Goal: Task Accomplishment & Management: Manage account settings

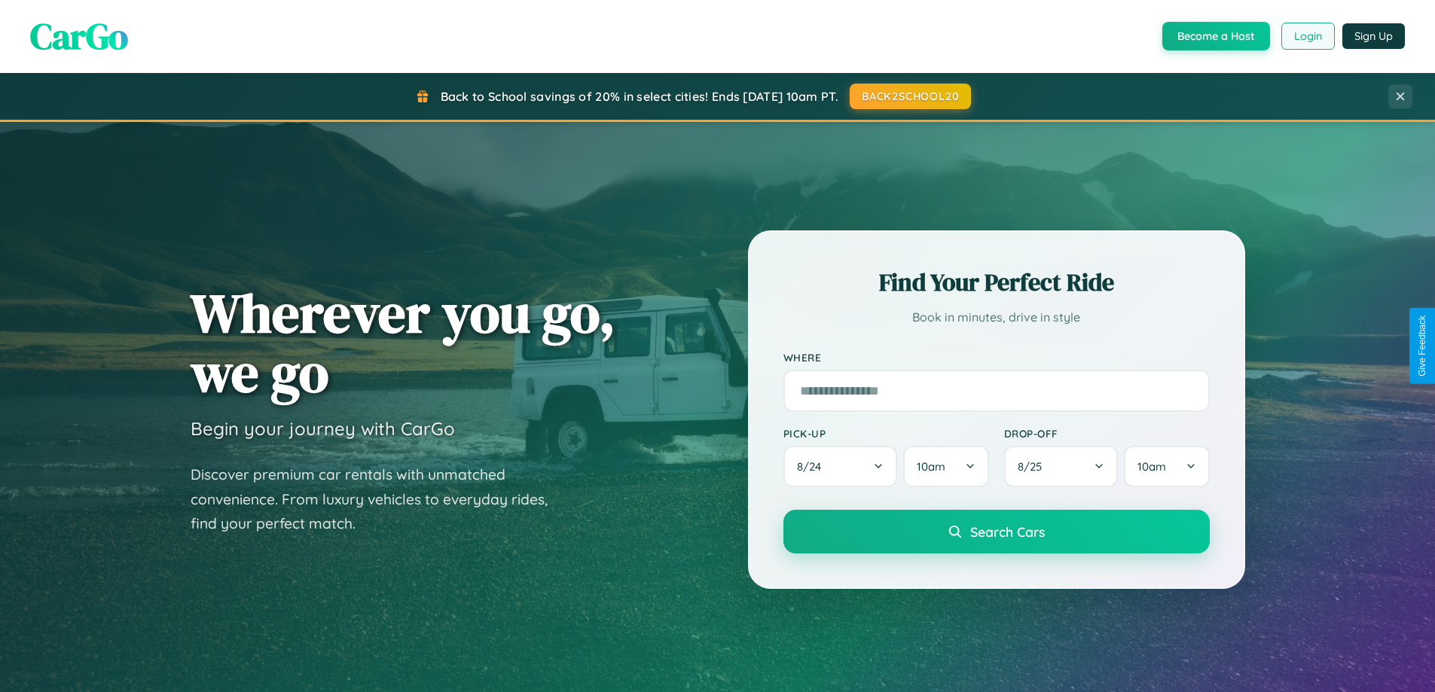
click at [1307, 36] on button "Login" at bounding box center [1307, 36] width 53 height 27
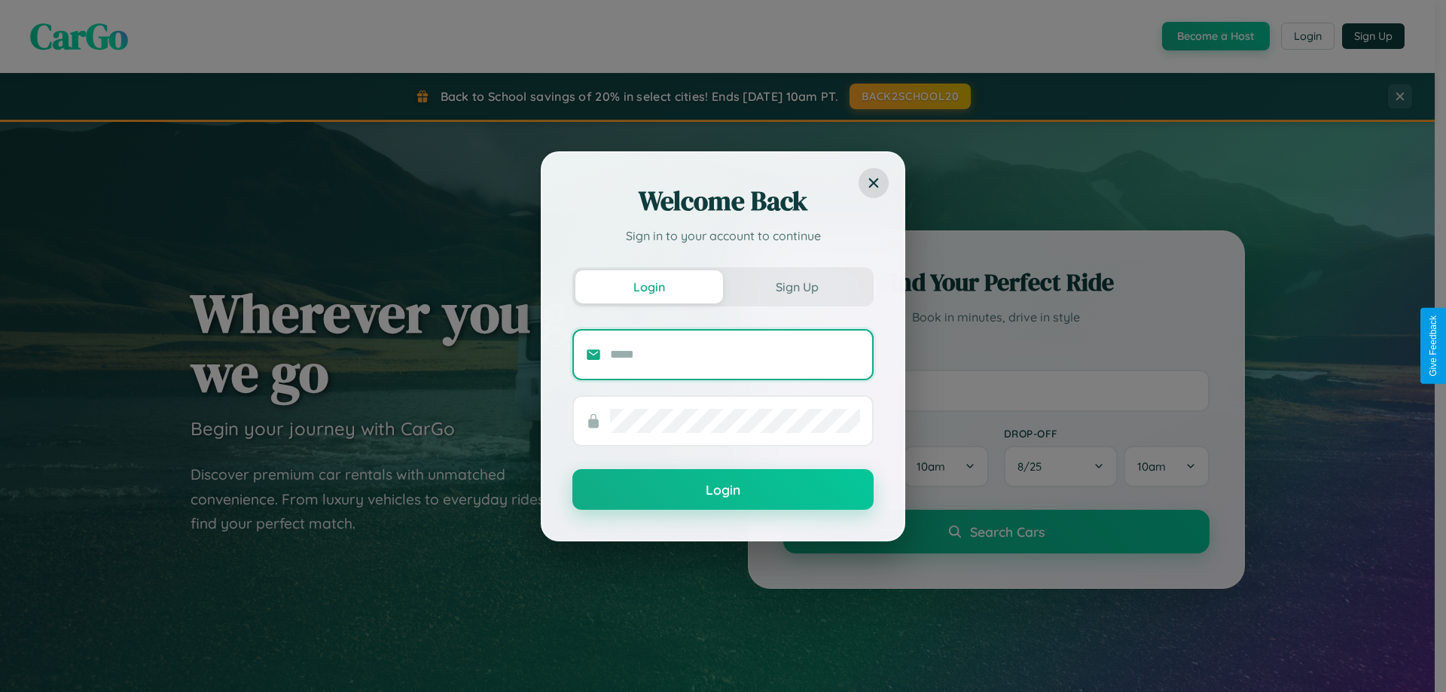
click at [735, 354] on input "text" at bounding box center [735, 355] width 250 height 24
type input "**********"
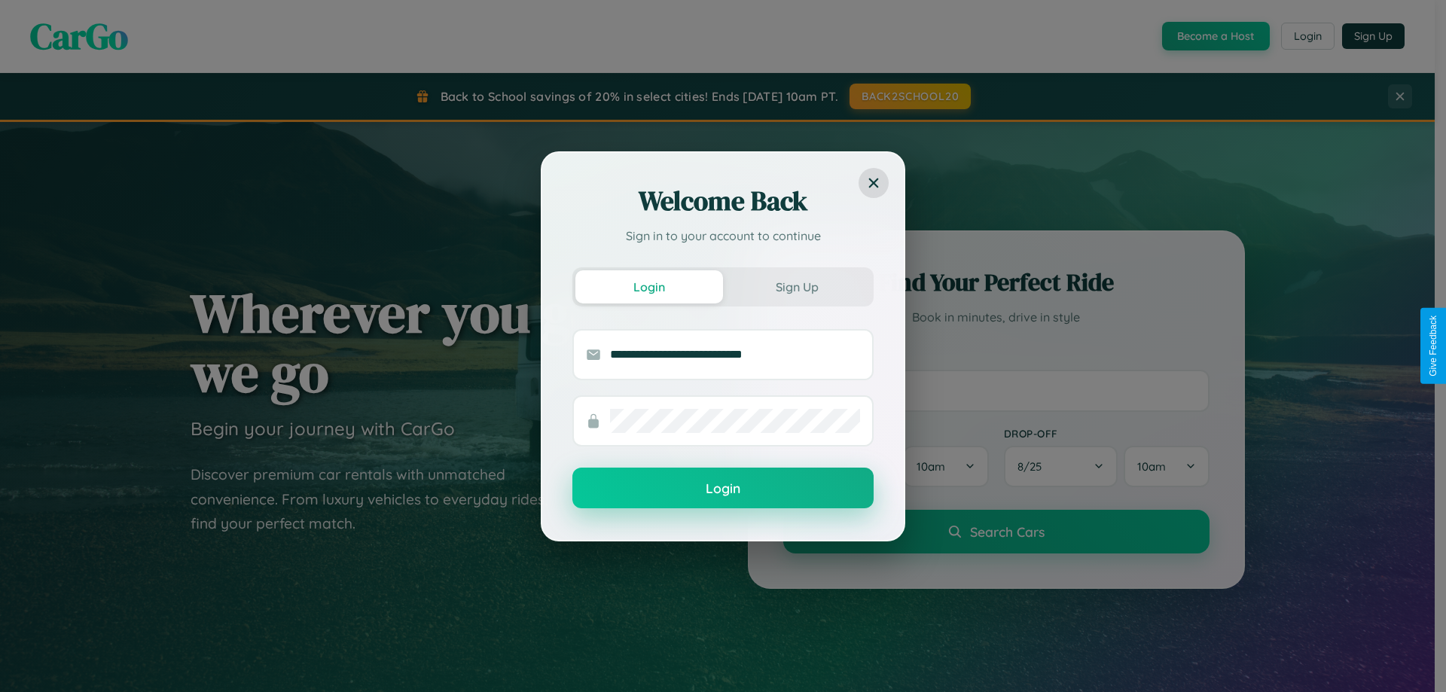
click at [723, 489] on button "Login" at bounding box center [722, 488] width 301 height 41
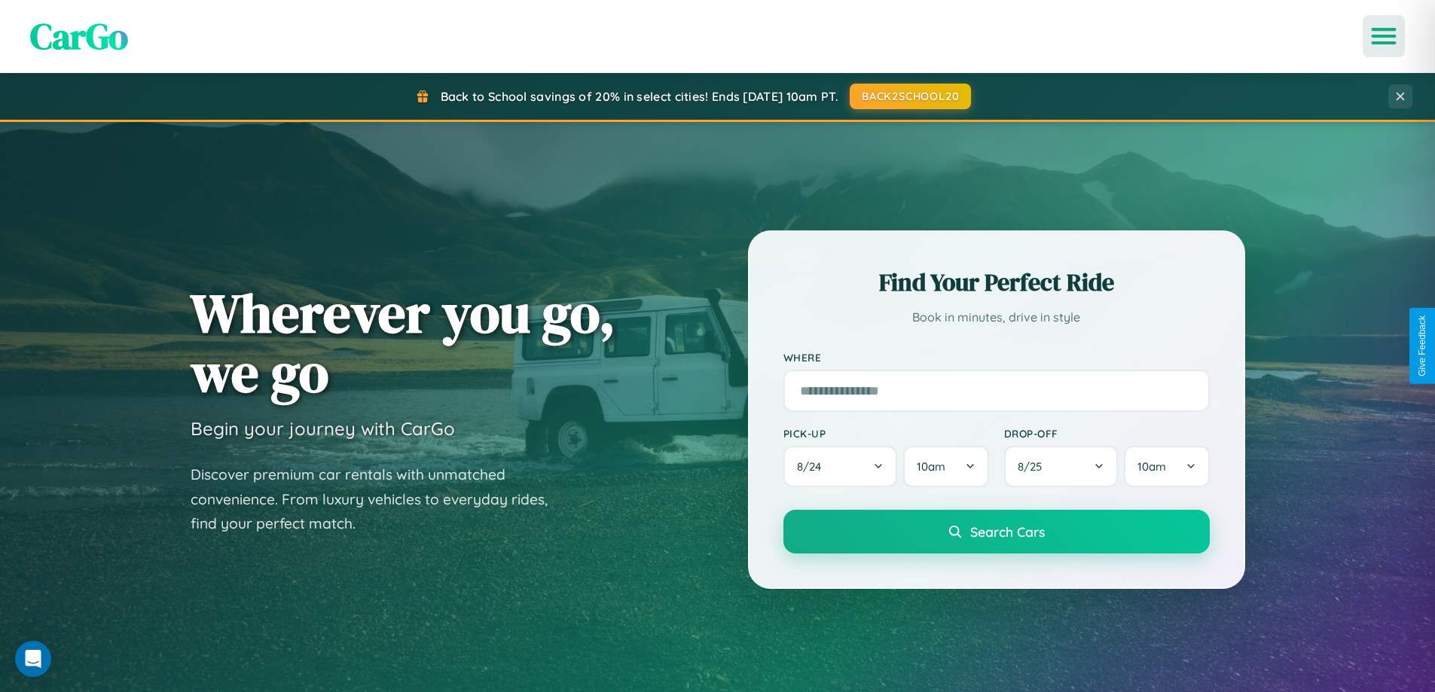
click at [1383, 36] on icon "Open menu" at bounding box center [1384, 36] width 22 height 14
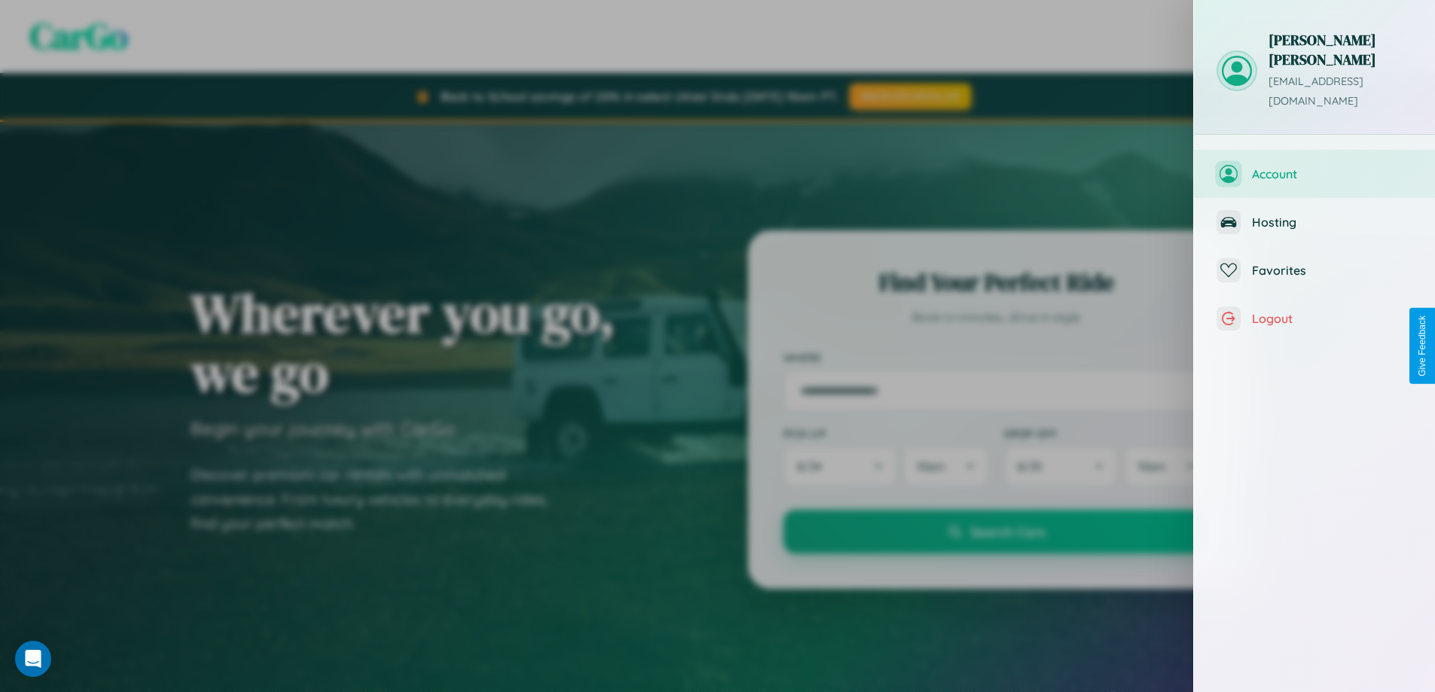
click at [1314, 166] on span "Account" at bounding box center [1332, 173] width 160 height 15
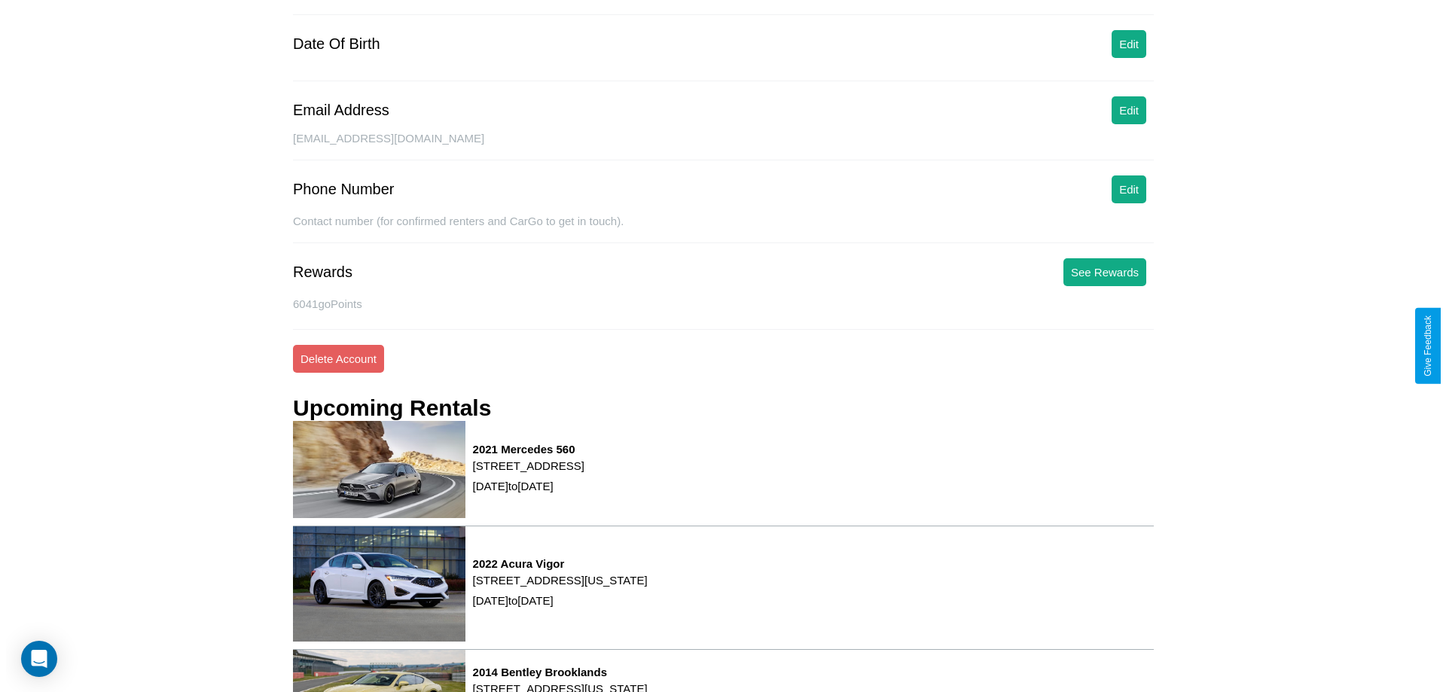
scroll to position [191, 0]
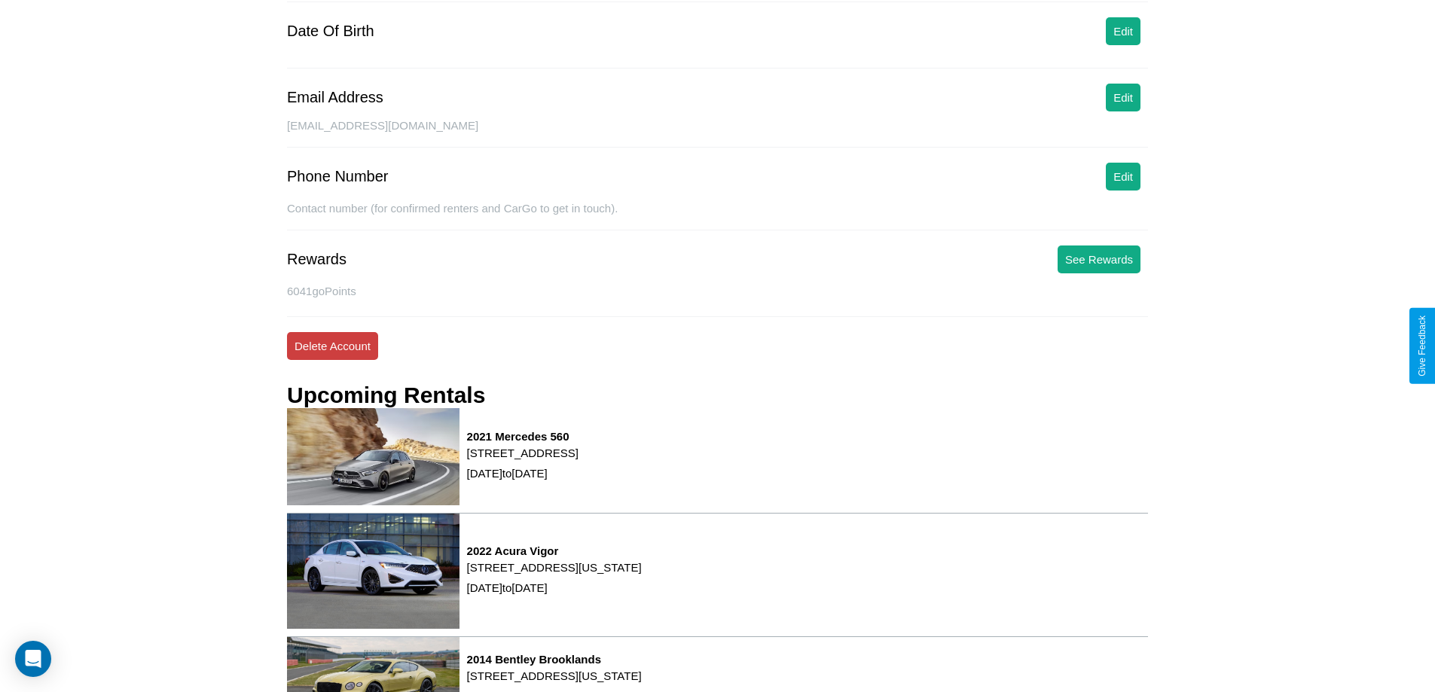
click at [332, 346] on button "Delete Account" at bounding box center [332, 346] width 91 height 28
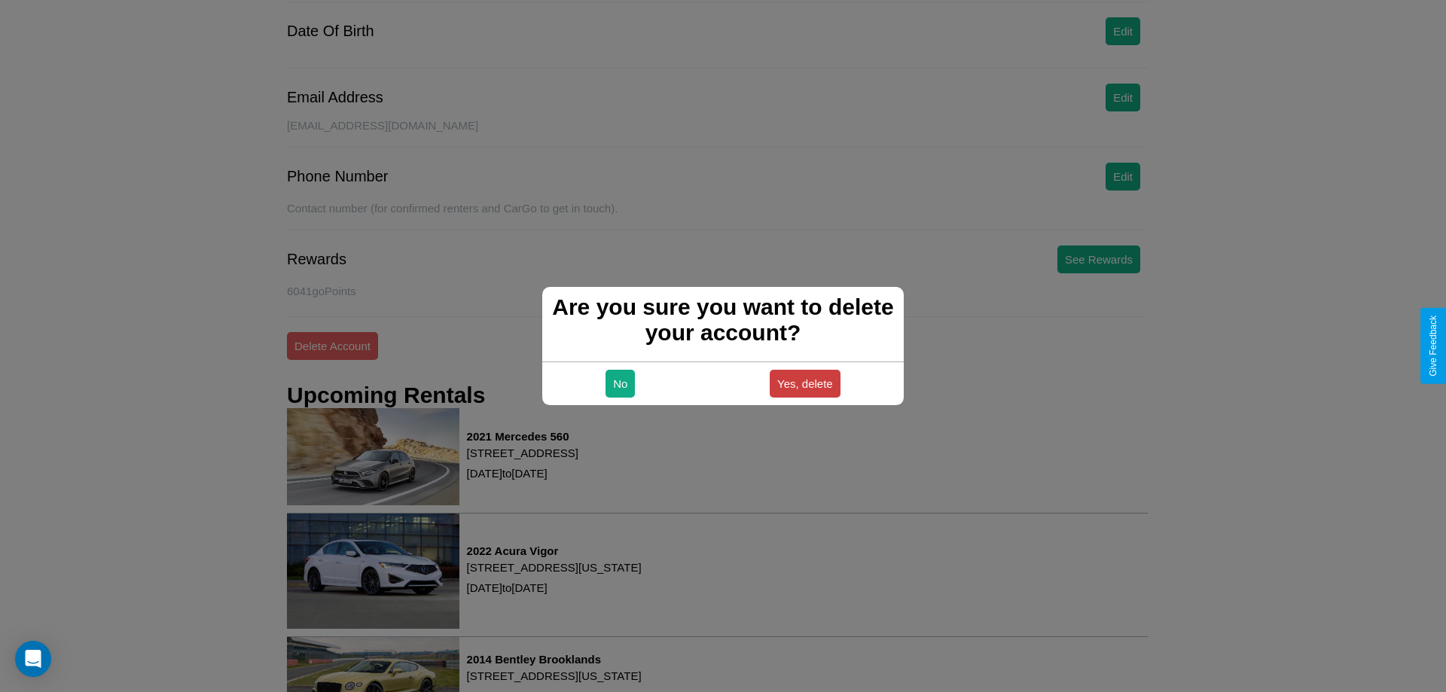
click at [804, 383] on button "Yes, delete" at bounding box center [805, 384] width 71 height 28
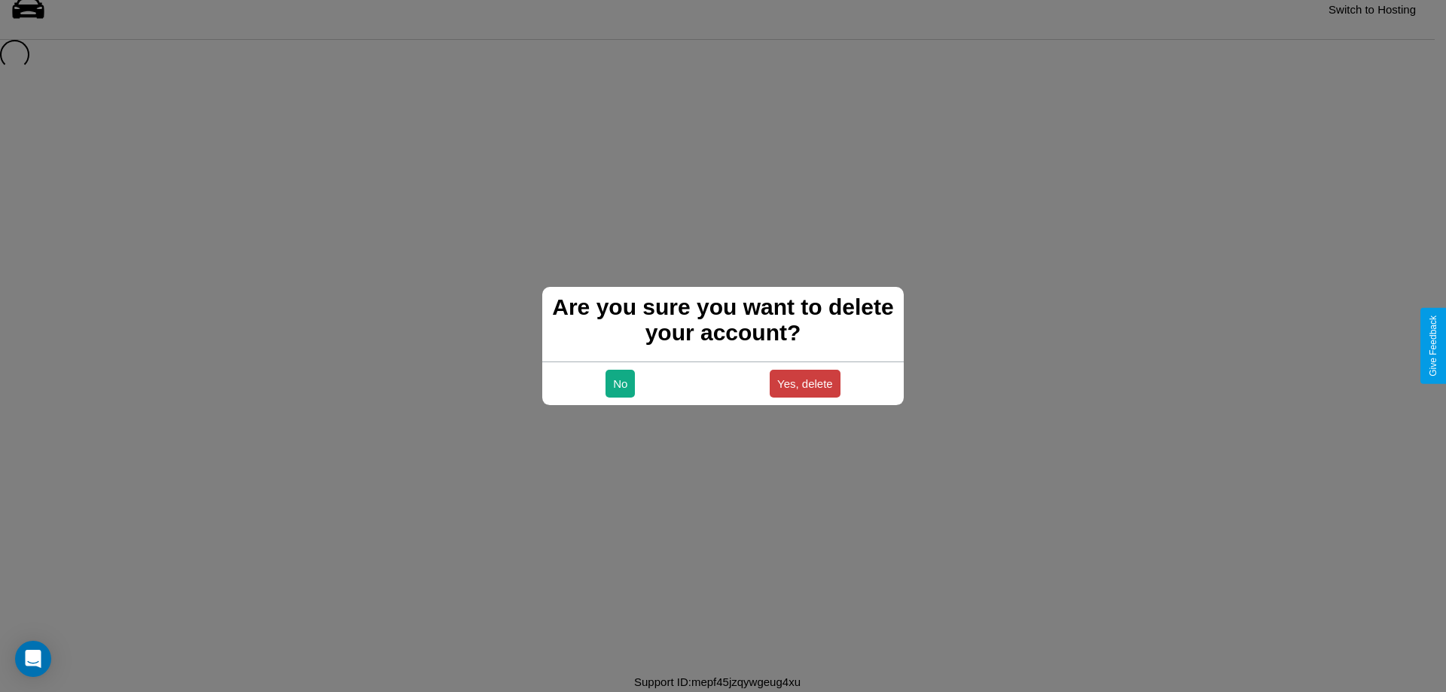
scroll to position [20, 0]
